Goal: Task Accomplishment & Management: Manage account settings

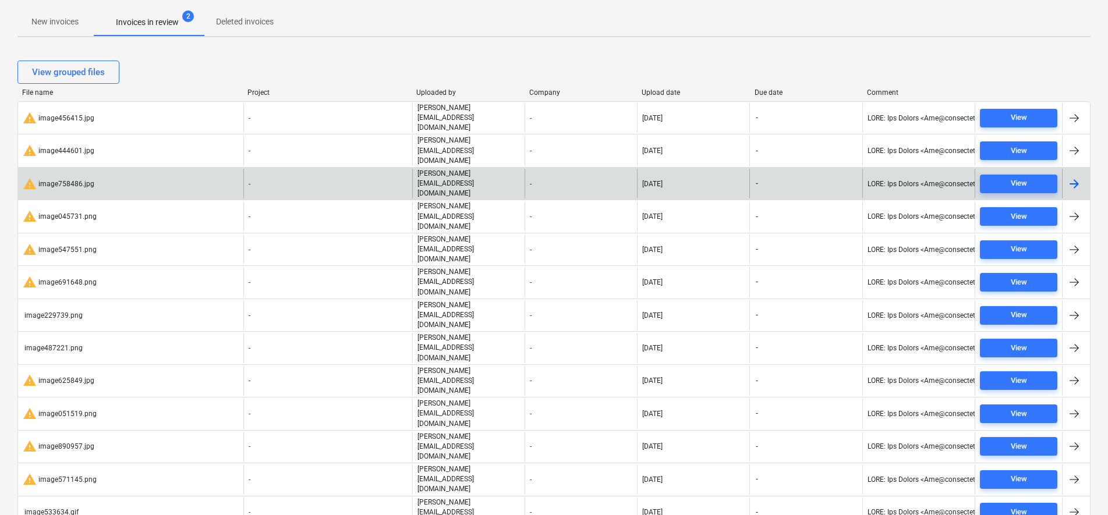
scroll to position [218, 0]
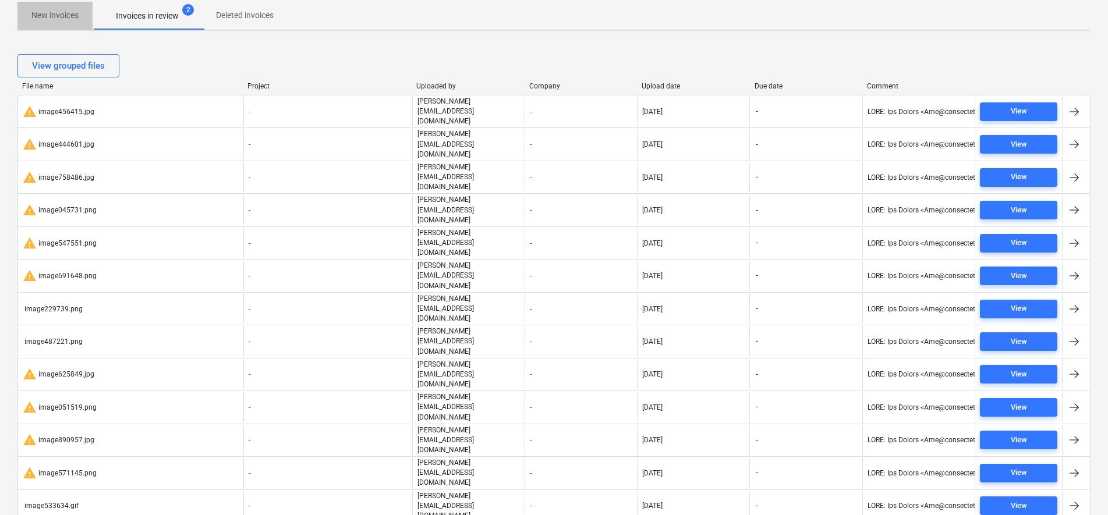
click at [49, 12] on p "New invoices" at bounding box center [54, 15] width 47 height 12
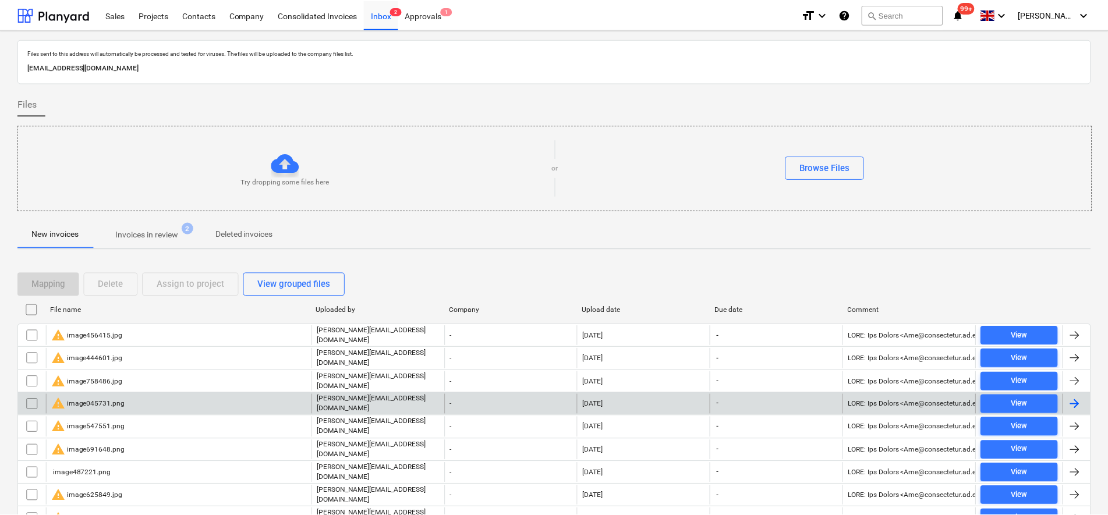
scroll to position [146, 0]
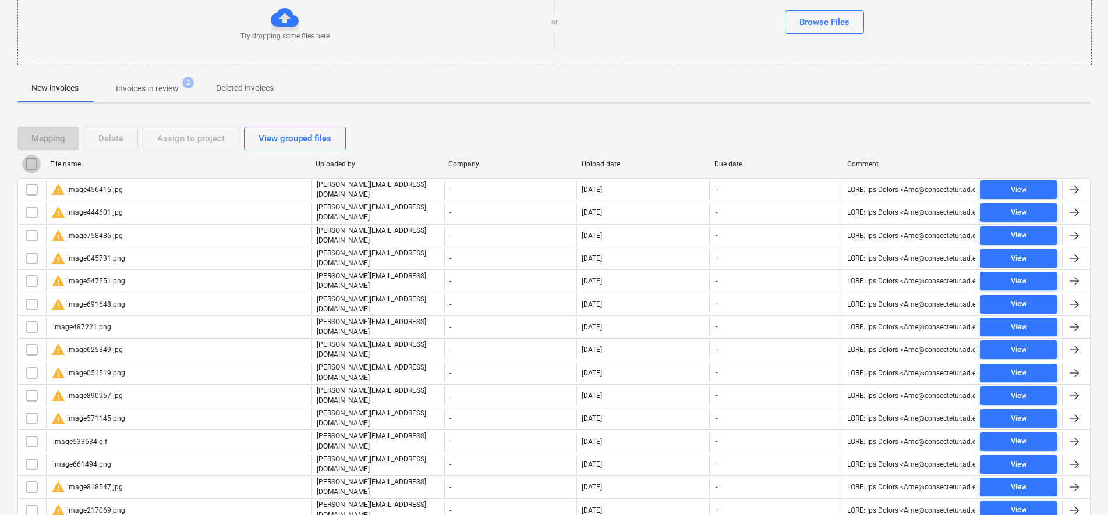
click at [33, 160] on input "checkbox" at bounding box center [31, 164] width 19 height 19
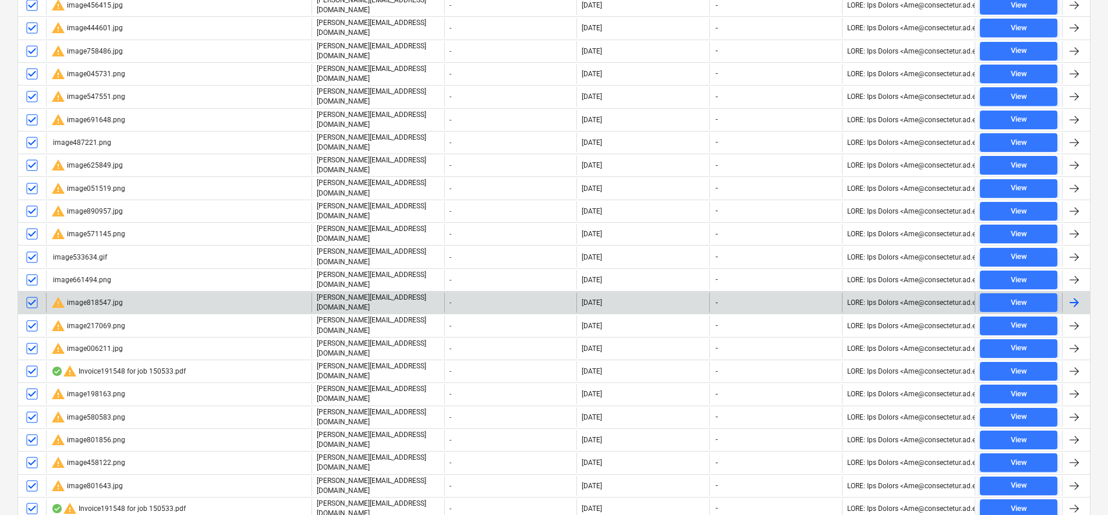
scroll to position [364, 0]
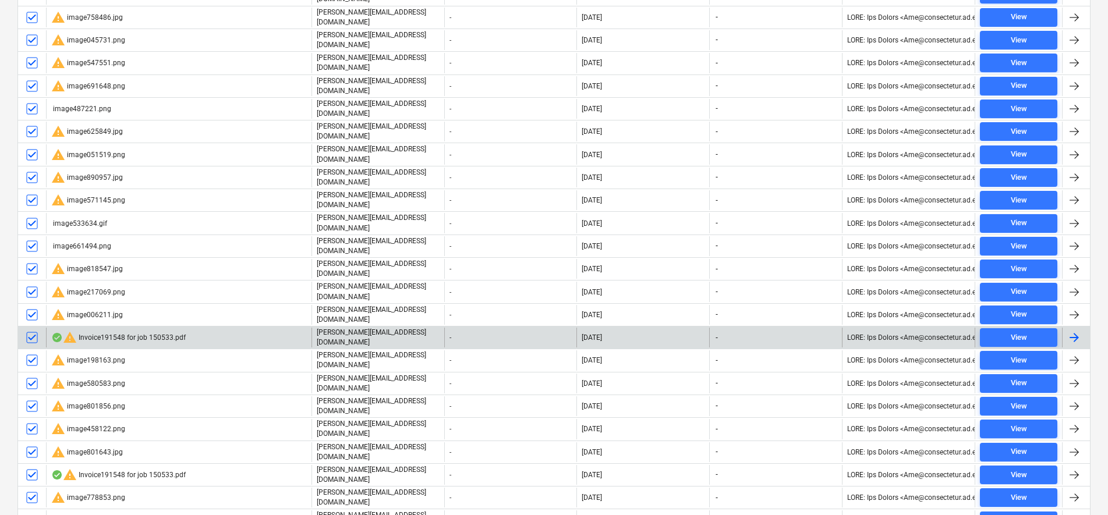
click at [36, 328] on input "checkbox" at bounding box center [32, 337] width 19 height 19
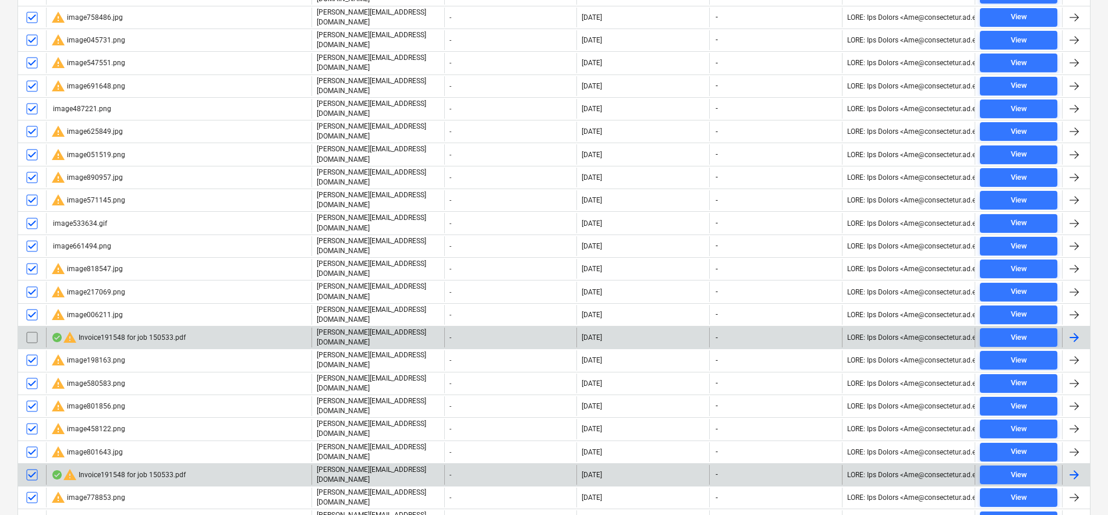
click at [32, 466] on input "checkbox" at bounding box center [32, 475] width 19 height 19
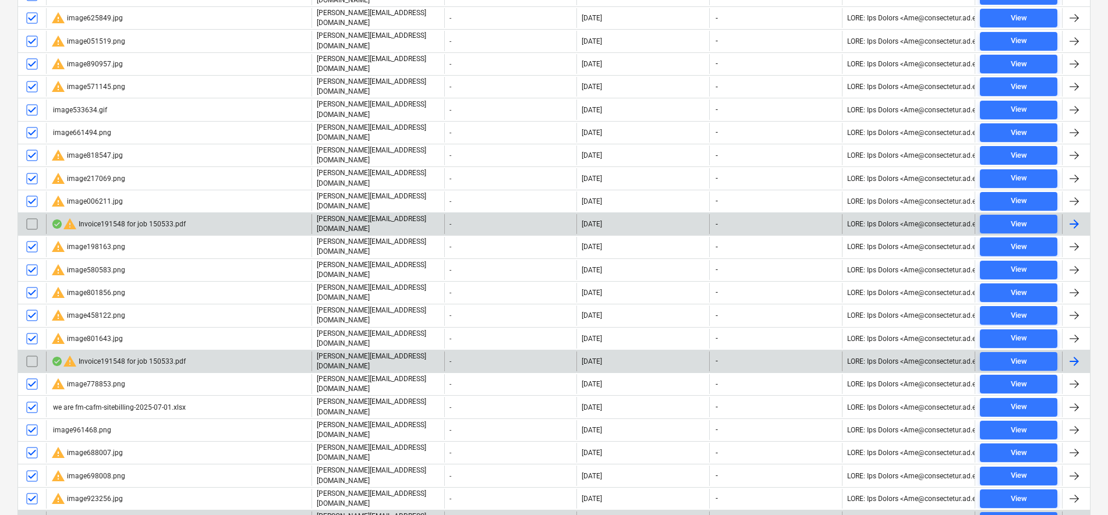
scroll to position [509, 0]
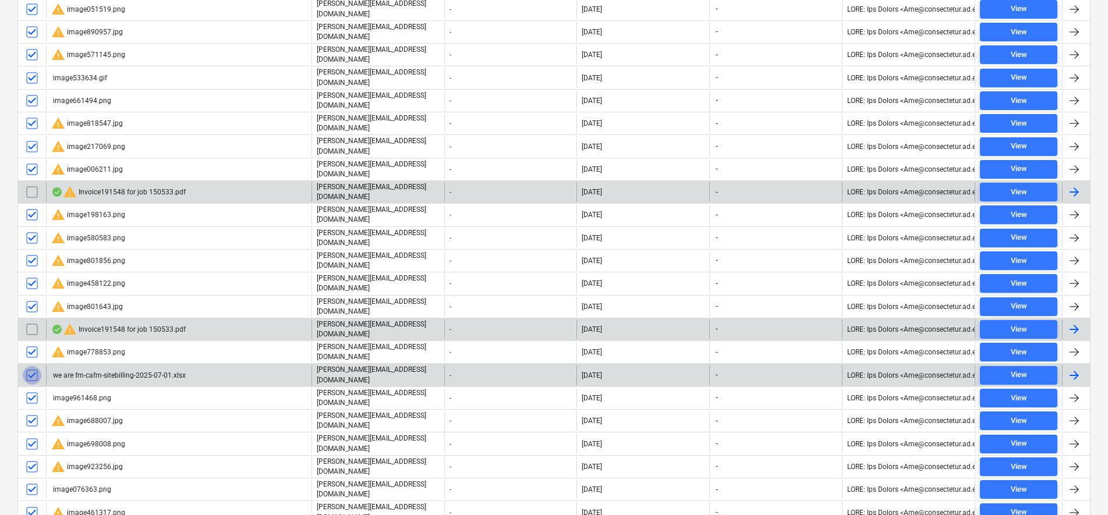
click at [29, 366] on input "checkbox" at bounding box center [32, 375] width 19 height 19
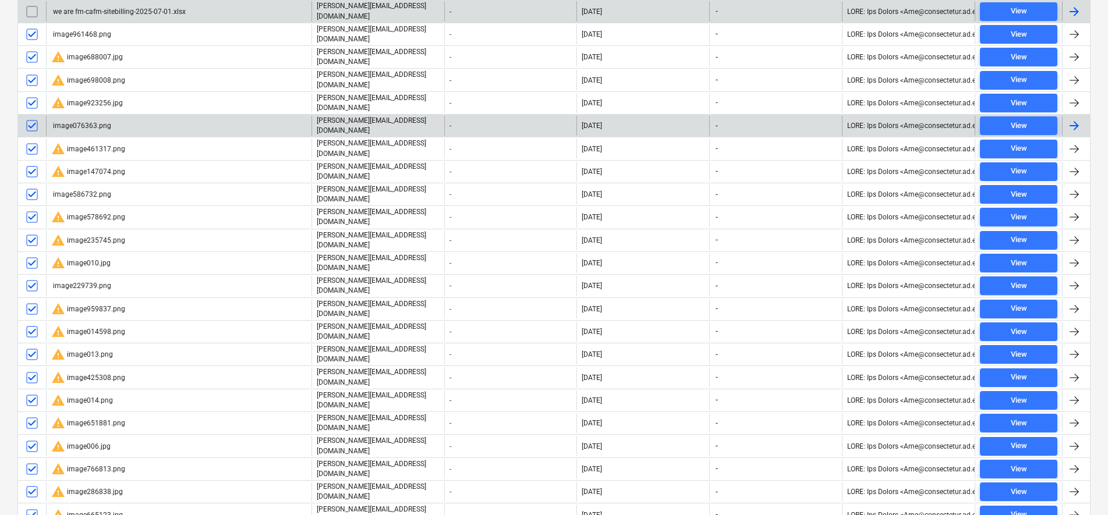
scroll to position [946, 0]
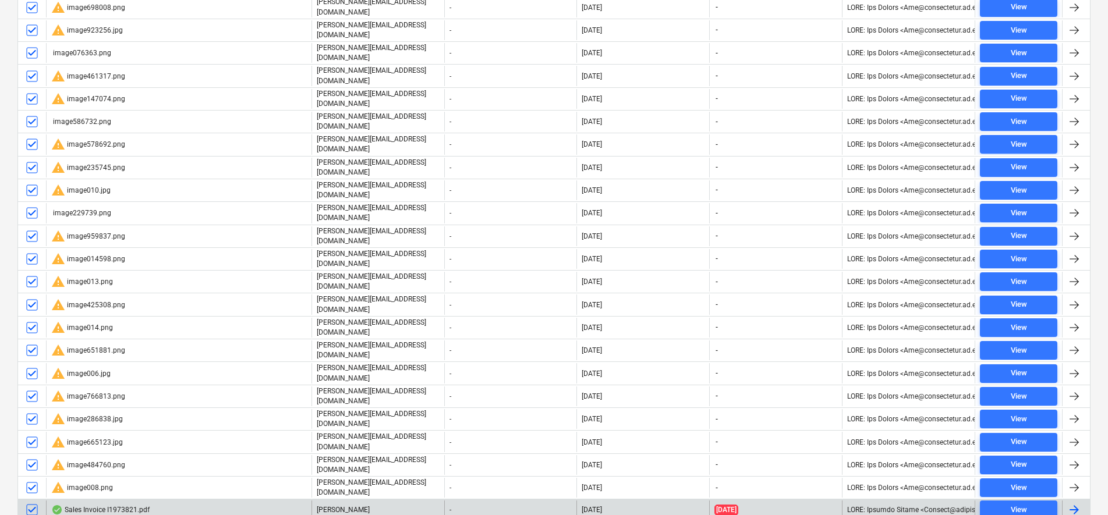
click at [35, 501] on input "checkbox" at bounding box center [32, 510] width 19 height 19
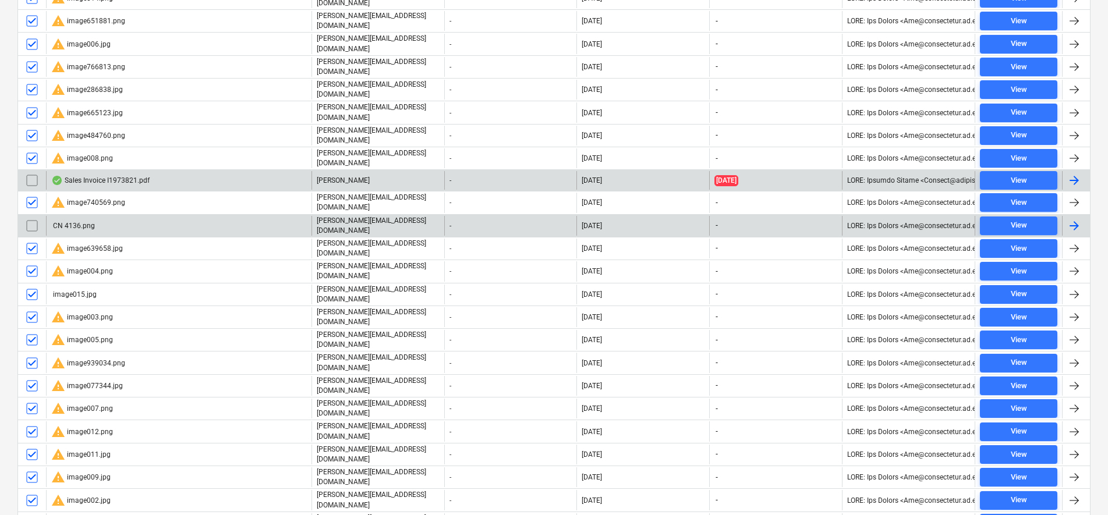
scroll to position [1310, 0]
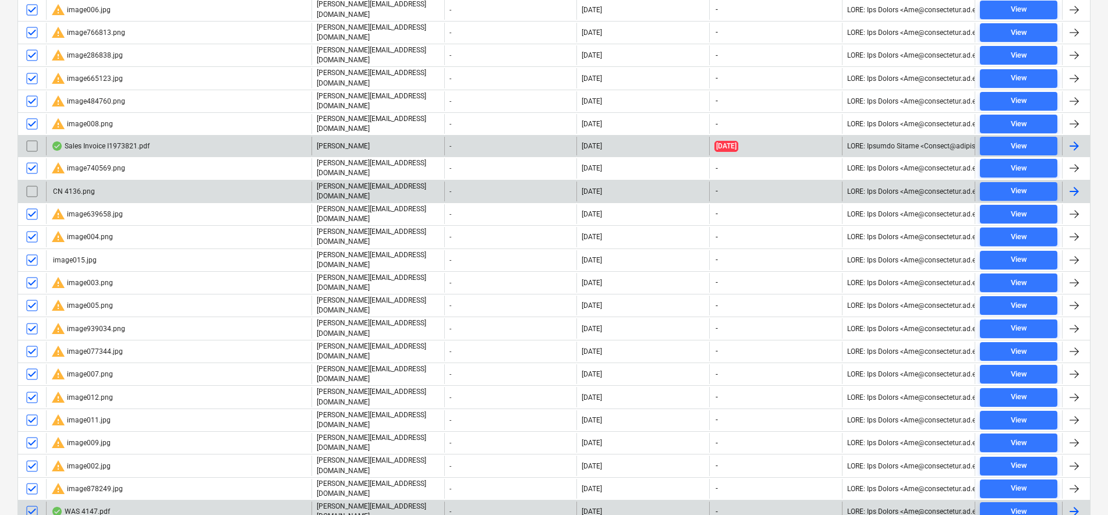
click at [30, 502] on input "checkbox" at bounding box center [32, 511] width 19 height 19
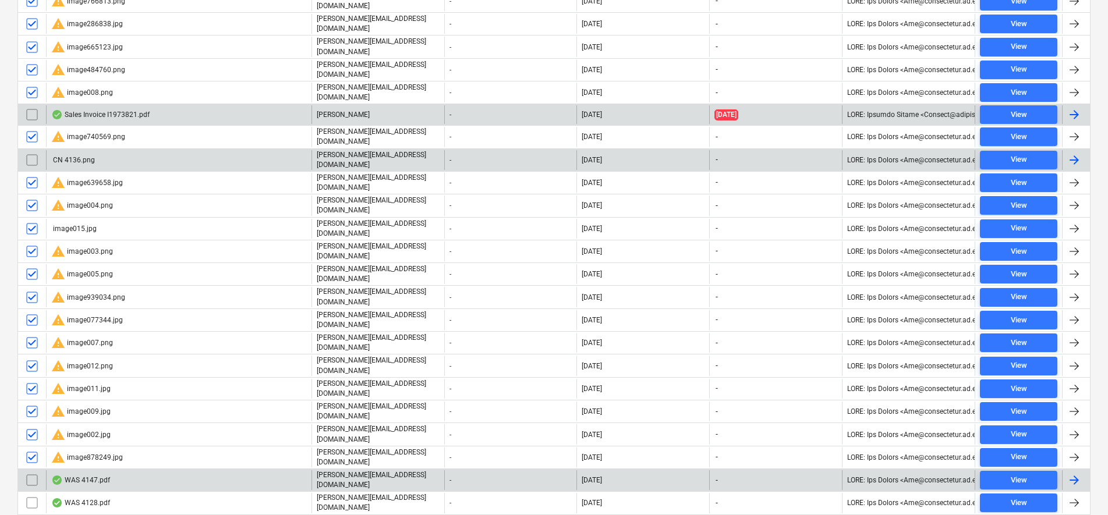
scroll to position [1359, 0]
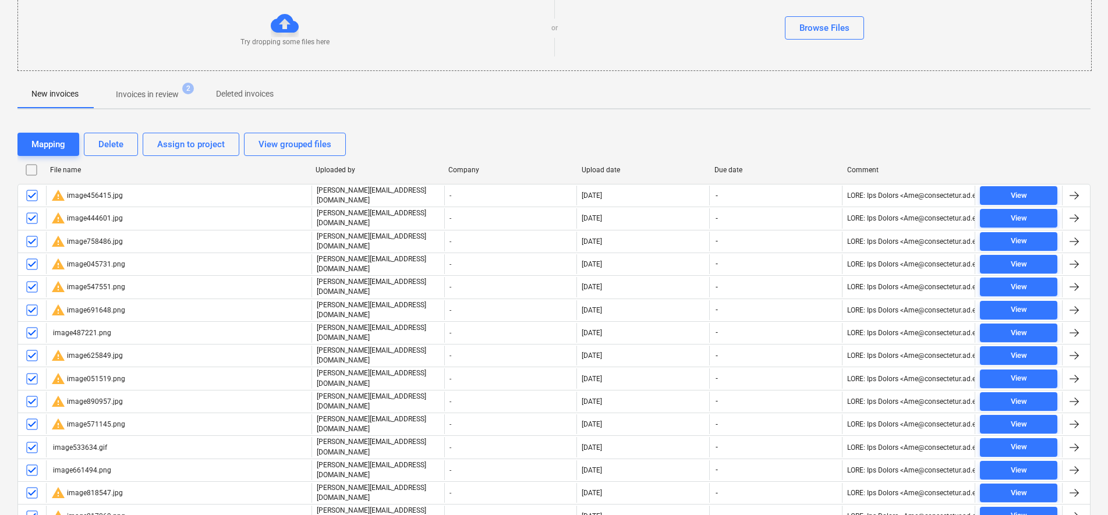
scroll to position [122, 0]
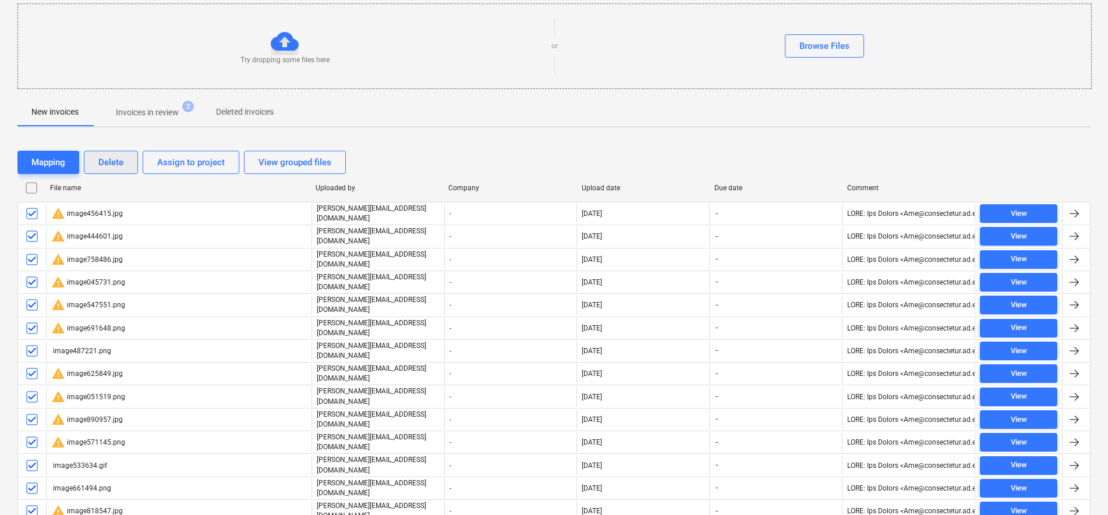
click at [113, 155] on div "Delete" at bounding box center [110, 162] width 25 height 15
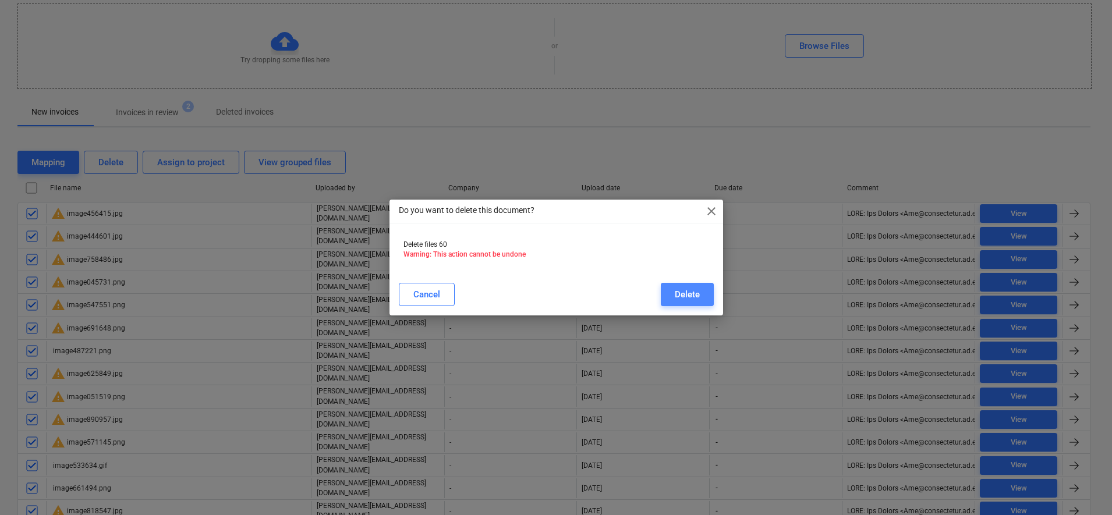
click at [683, 293] on div "Delete" at bounding box center [687, 294] width 25 height 15
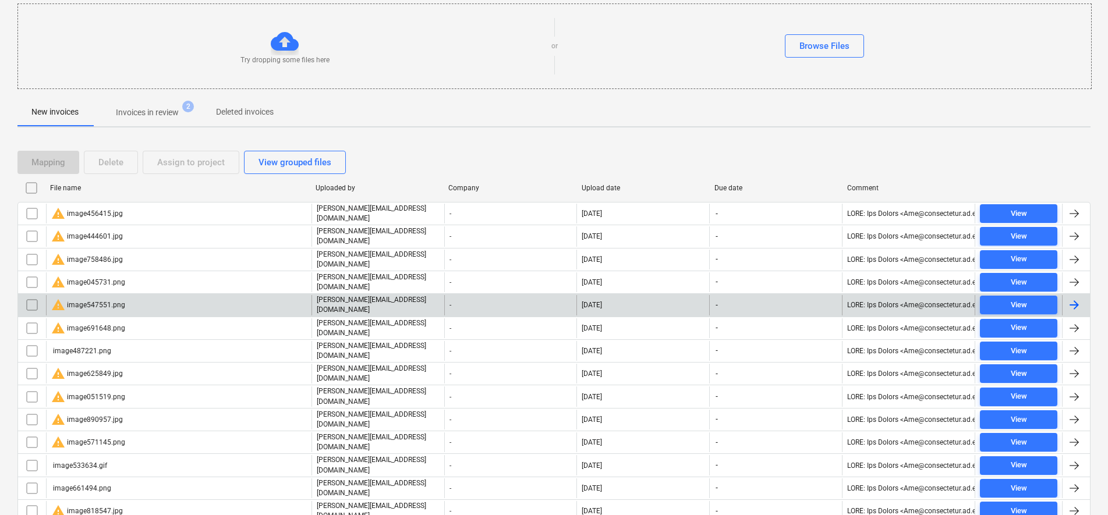
scroll to position [66, 0]
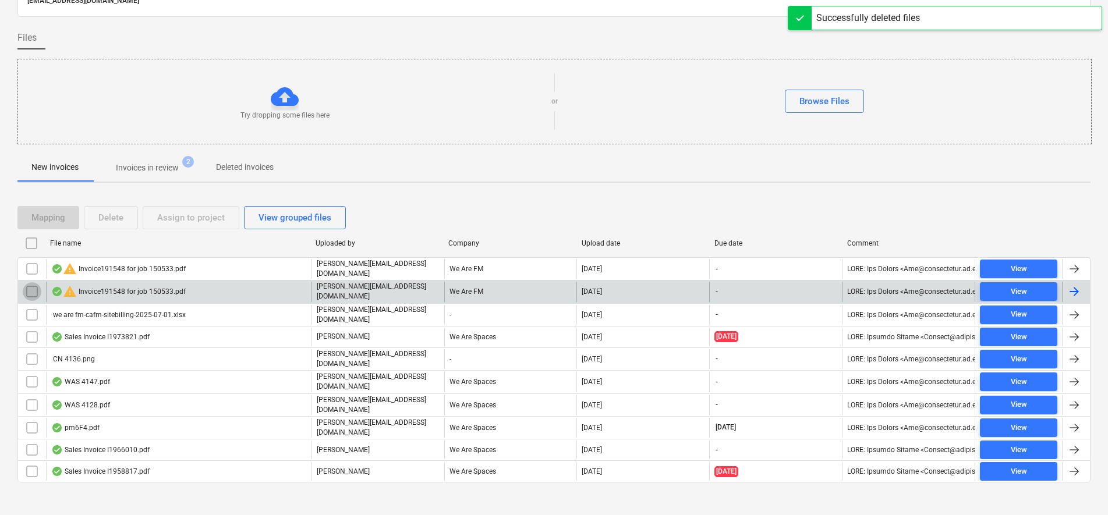
click at [28, 287] on input "checkbox" at bounding box center [32, 291] width 19 height 19
click at [126, 217] on button "Delete" at bounding box center [111, 217] width 54 height 23
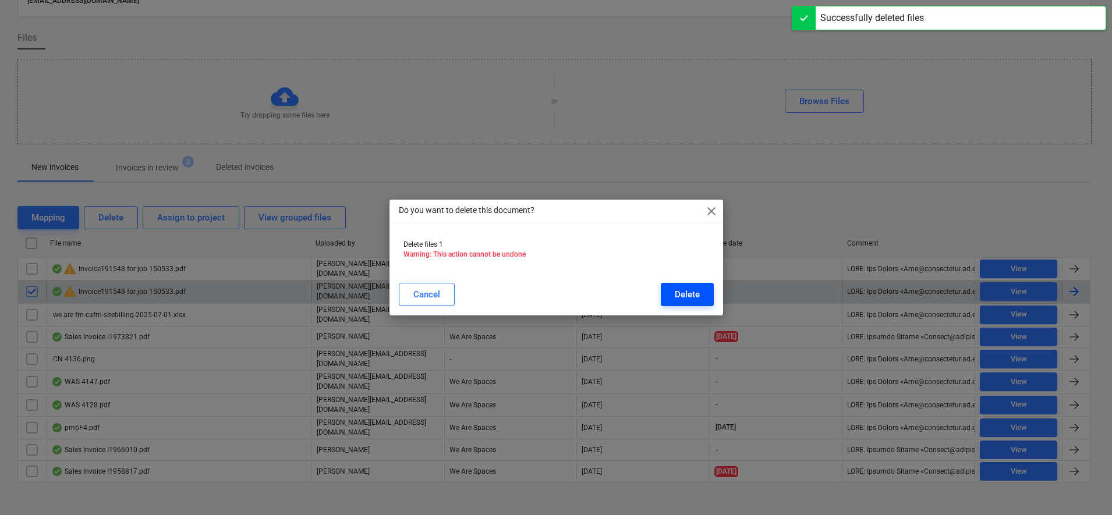
click at [663, 292] on button "Delete" at bounding box center [687, 294] width 53 height 23
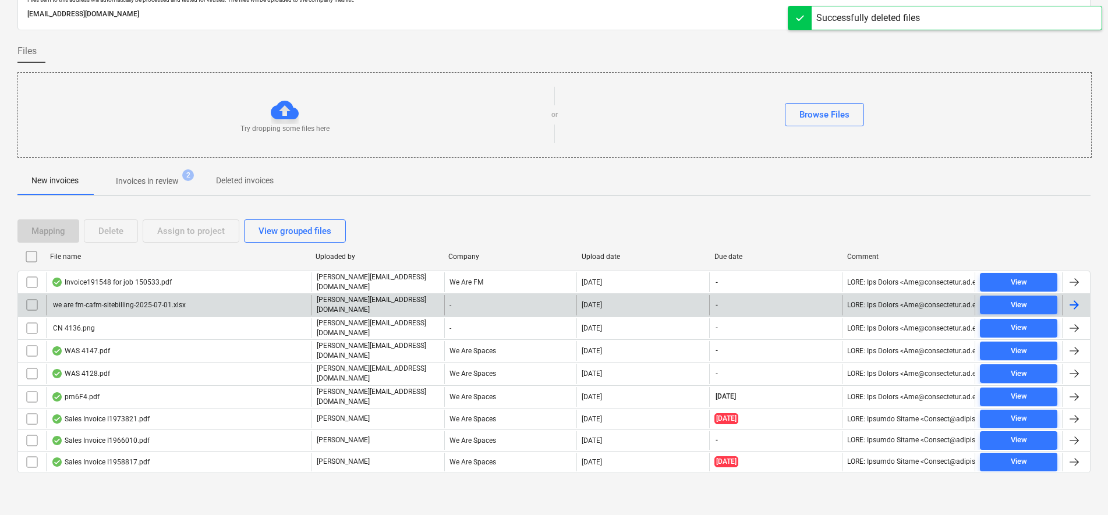
scroll to position [45, 0]
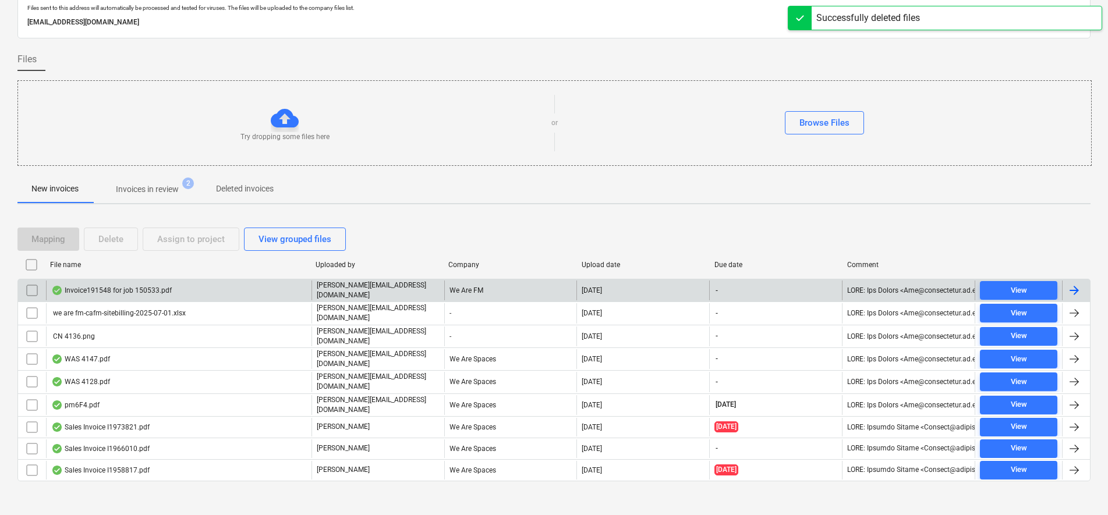
click at [117, 292] on div "Invoice191548 for job 150533.pdf" at bounding box center [111, 290] width 120 height 9
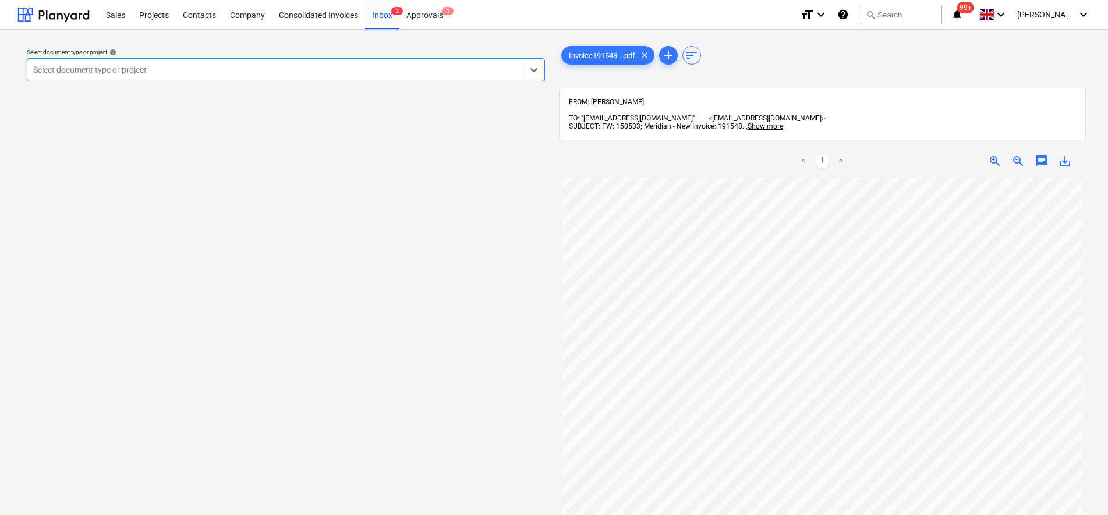
scroll to position [255, 0]
click at [383, 15] on div "Inbox 2" at bounding box center [382, 14] width 34 height 30
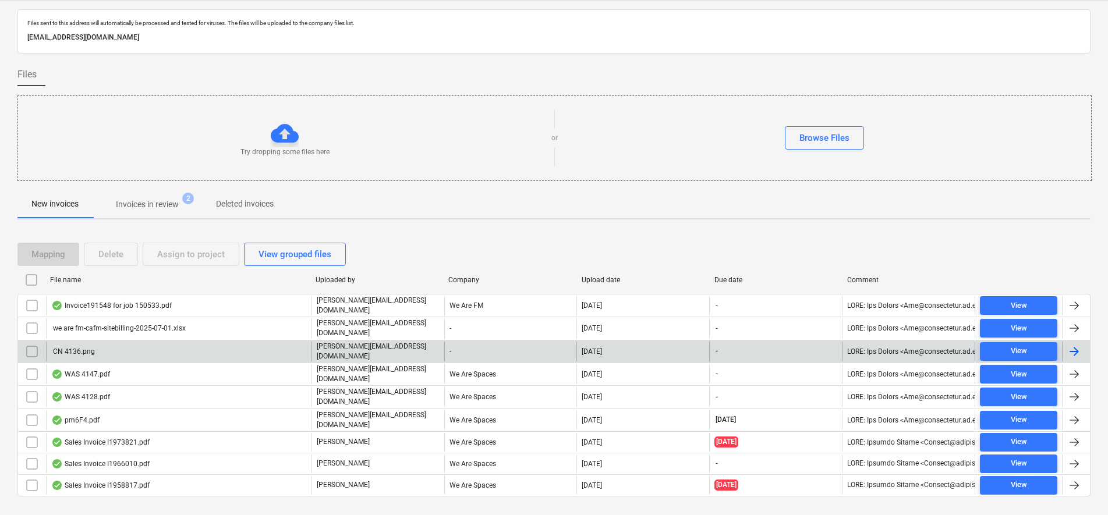
scroll to position [45, 0]
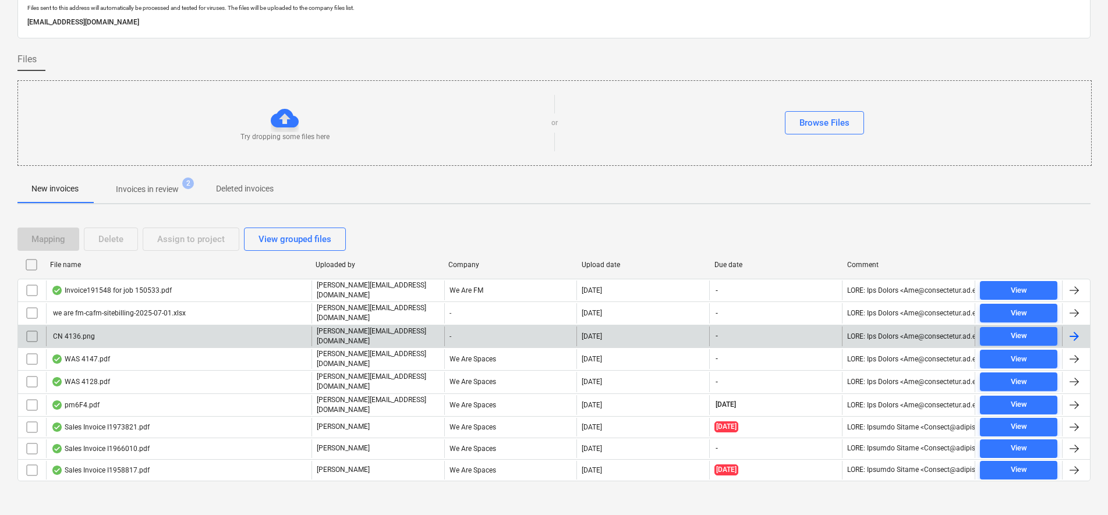
click at [120, 331] on div "CN 4136.png" at bounding box center [178, 337] width 265 height 20
